Goal: Information Seeking & Learning: Understand process/instructions

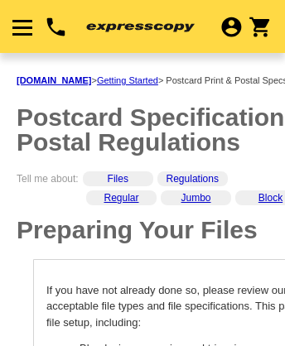
click at [121, 192] on link "Regular" at bounding box center [121, 198] width 35 height 12
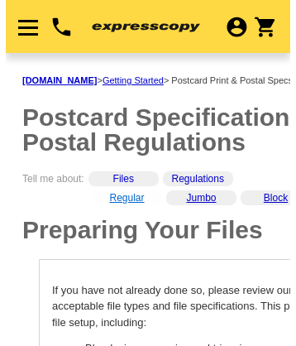
scroll to position [866, 0]
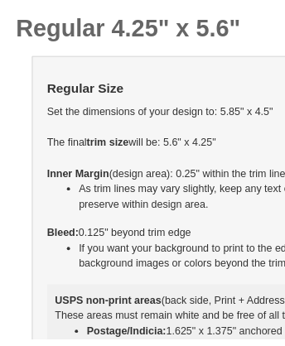
scroll to position [1168, 0]
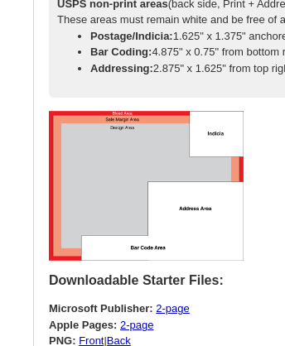
select select "9"
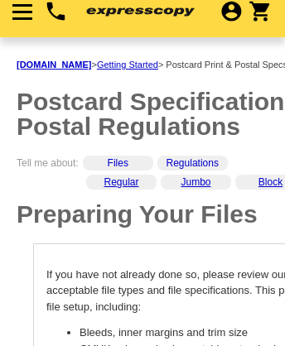
scroll to position [5099, 0]
